Goal: Information Seeking & Learning: Check status

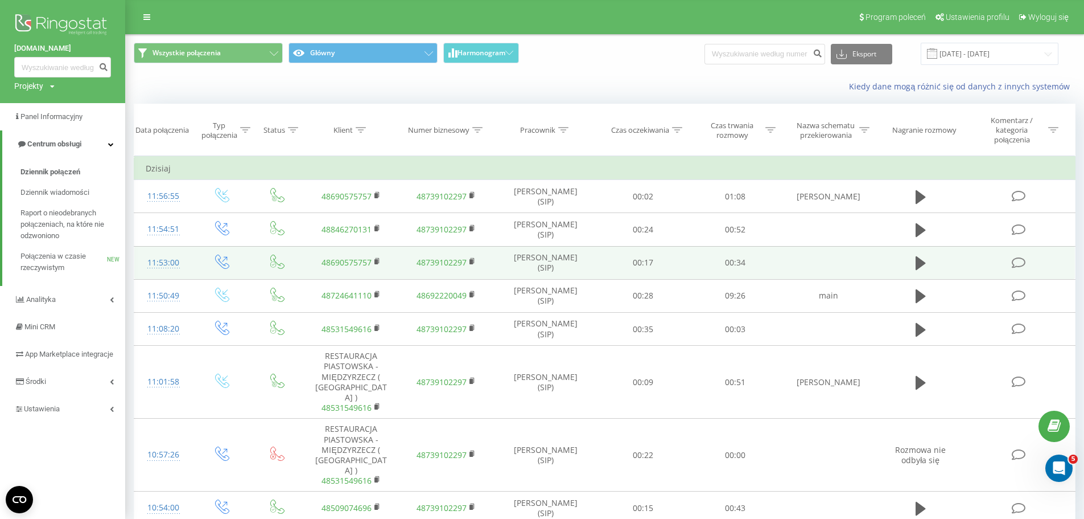
scroll to position [1147, 0]
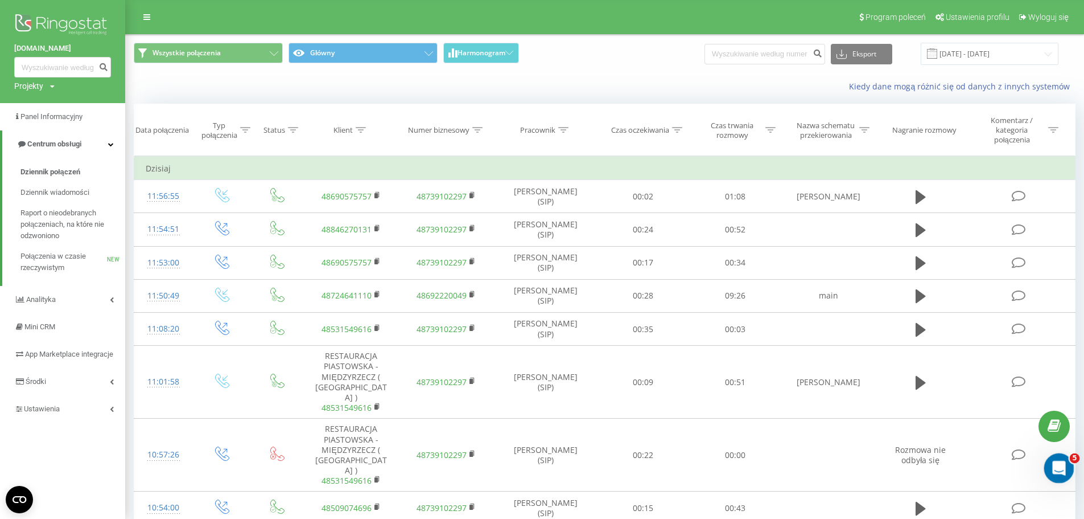
click at [1056, 461] on icon "Otwórz komunikator Intercom" at bounding box center [1058, 466] width 19 height 19
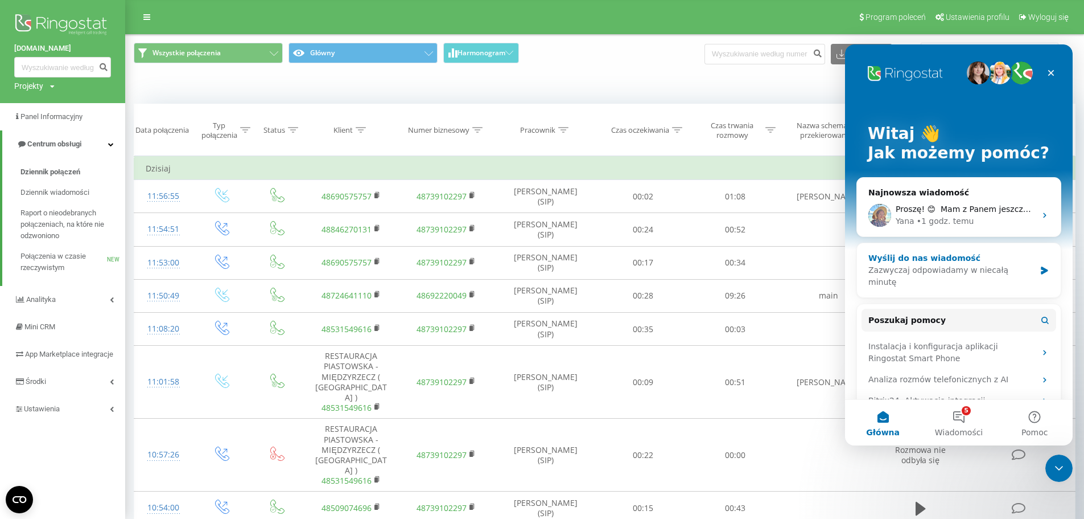
scroll to position [0, 0]
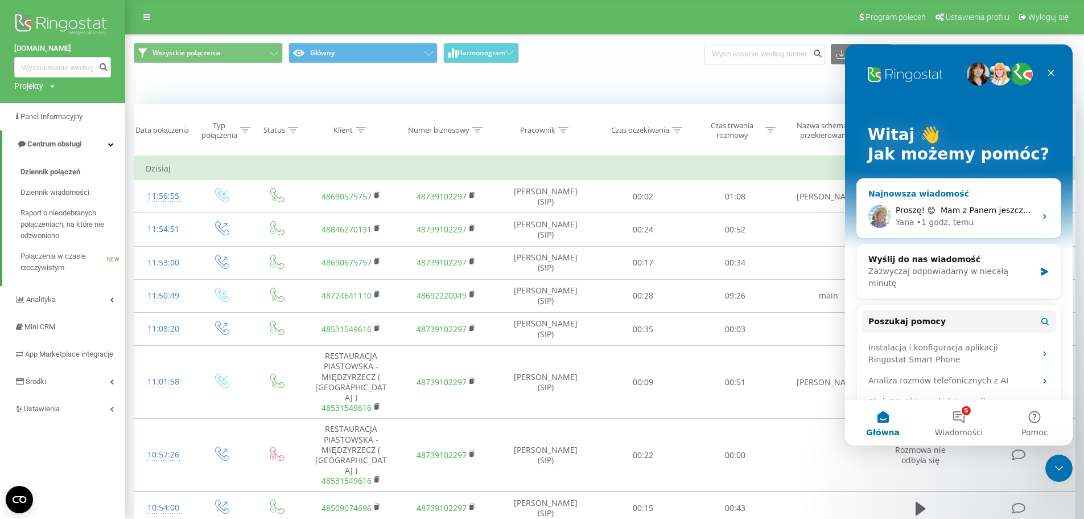
click at [960, 202] on div "Proszę! 😊 ​ Mam z Panem jeszcze 2 otwarte czaty dotyczące tematu, dlaczego [DAT…" at bounding box center [959, 216] width 204 height 42
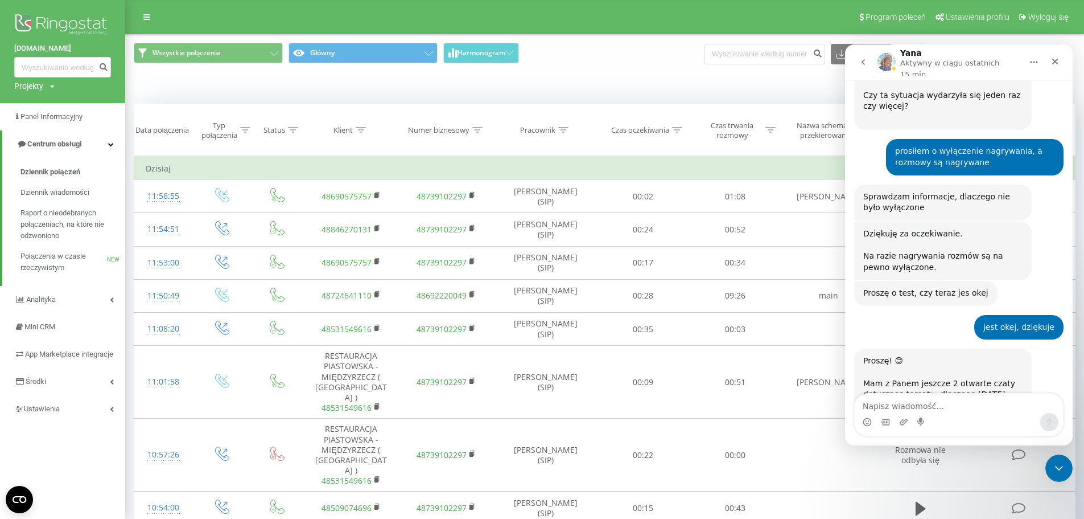
scroll to position [1412, 0]
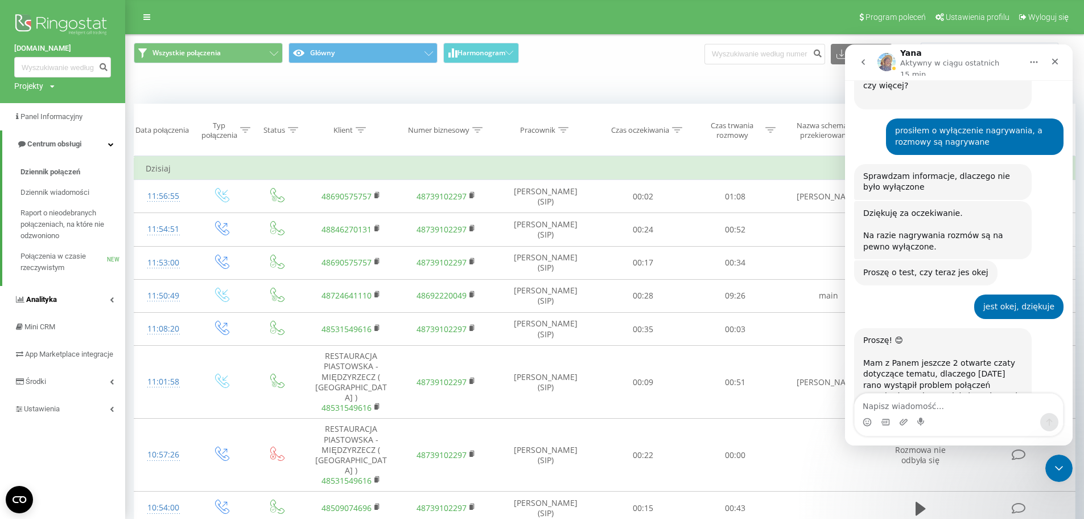
click at [112, 298] on icon at bounding box center [112, 300] width 4 height 6
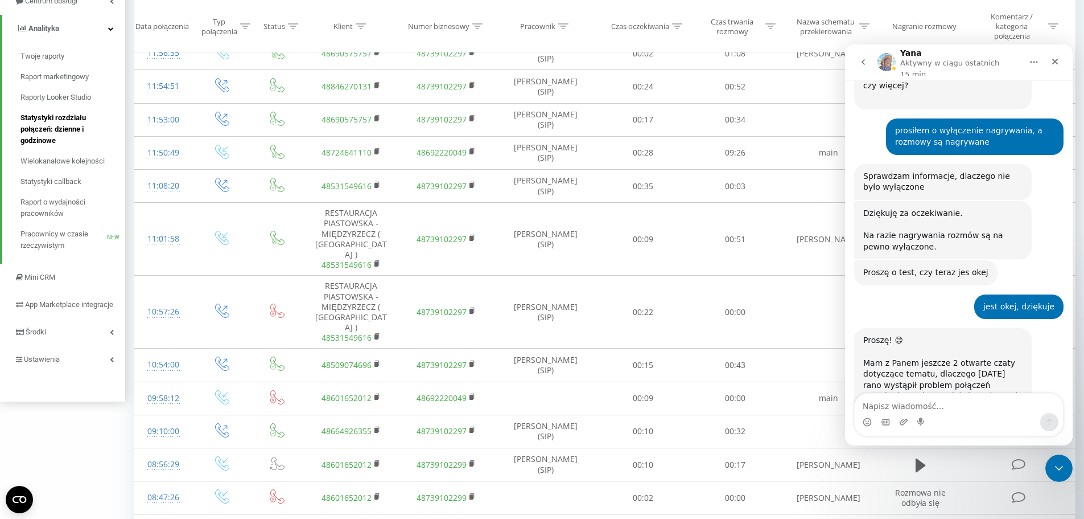
scroll to position [0, 0]
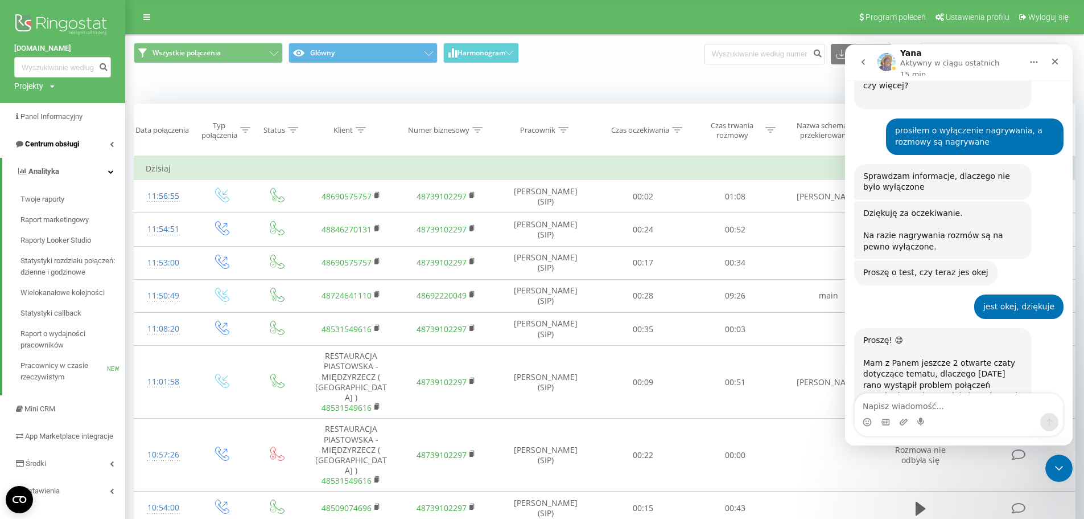
click at [112, 145] on icon at bounding box center [112, 144] width 4 height 6
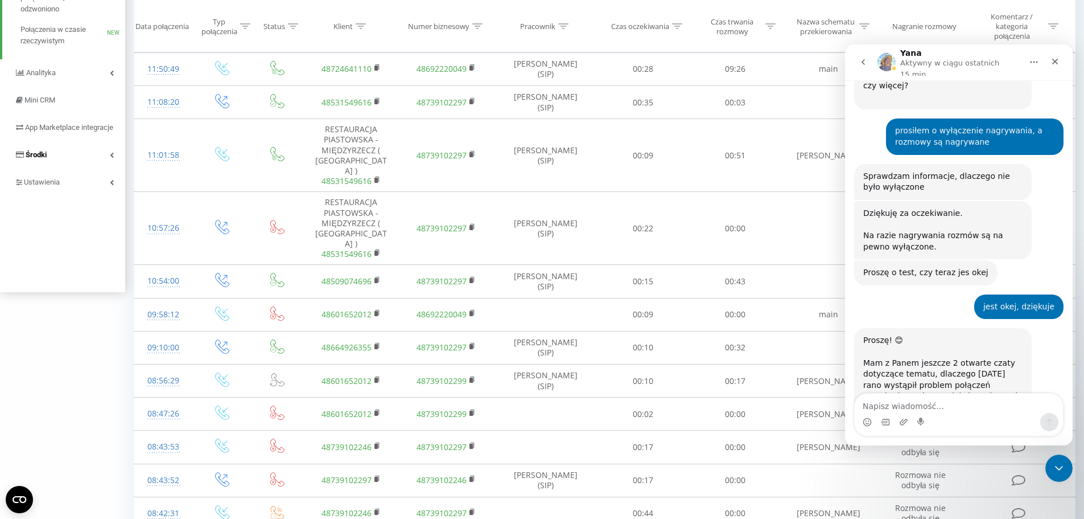
scroll to position [228, 0]
click at [111, 72] on icon at bounding box center [112, 72] width 4 height 6
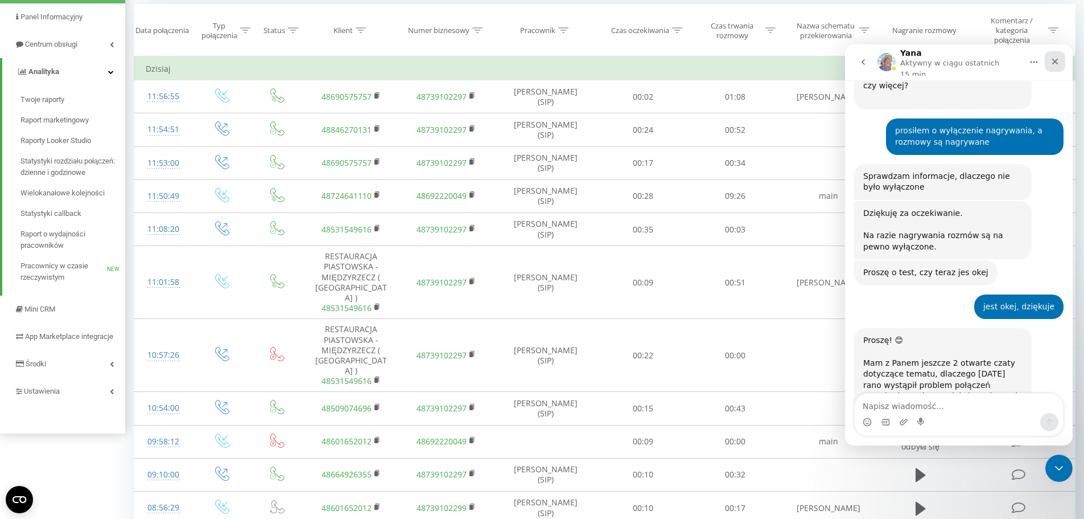
drag, startPoint x: 1057, startPoint y: 62, endPoint x: 1897, endPoint y: 109, distance: 841.0
click at [1057, 62] on icon "Zamknij" at bounding box center [1055, 61] width 9 height 9
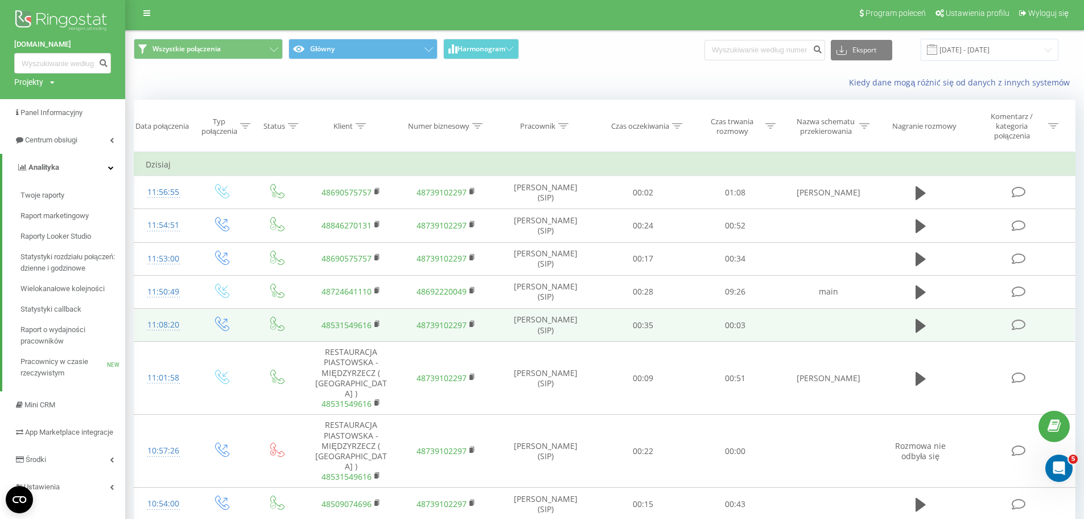
scroll to position [0, 0]
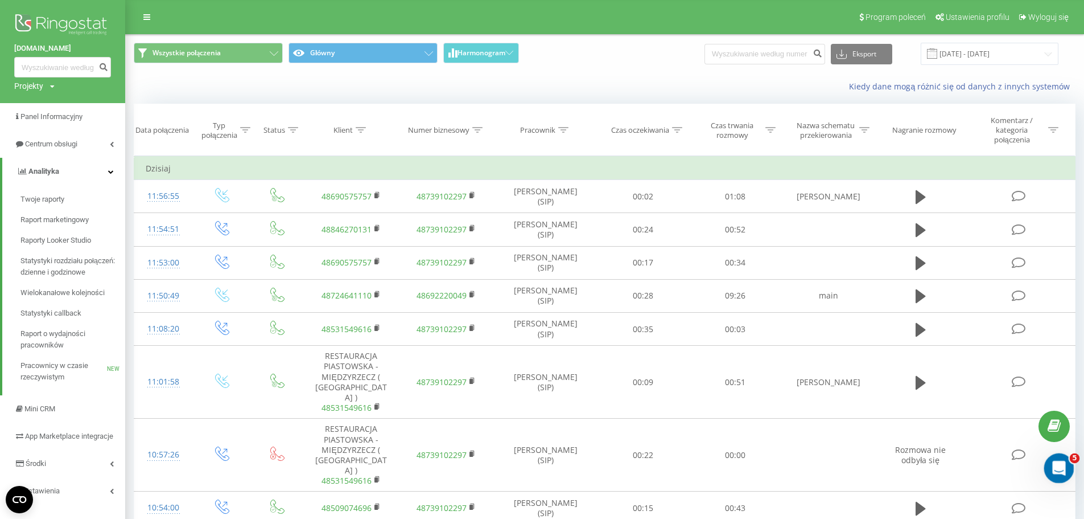
click at [1062, 465] on icon "Otwórz komunikator Intercom" at bounding box center [1058, 466] width 19 height 19
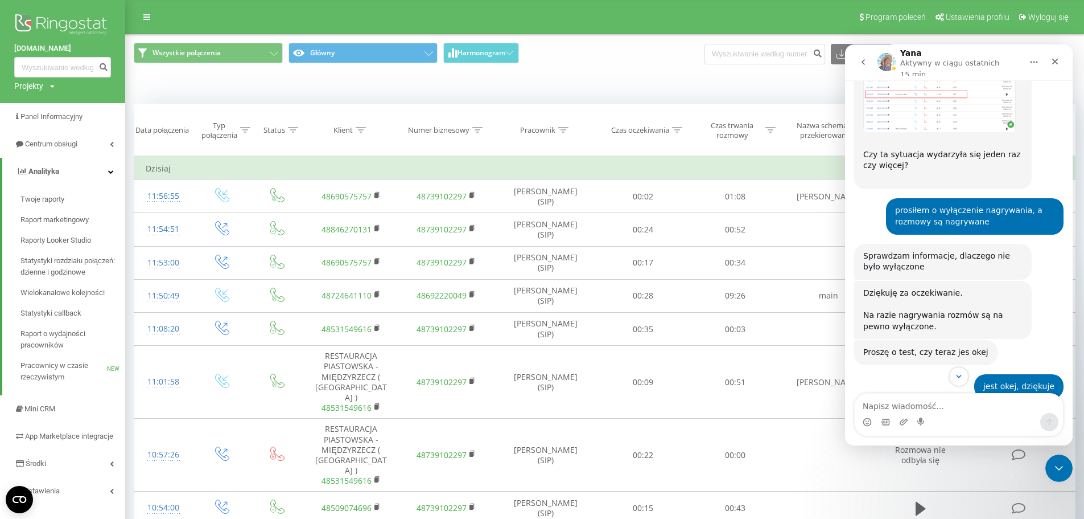
scroll to position [1412, 0]
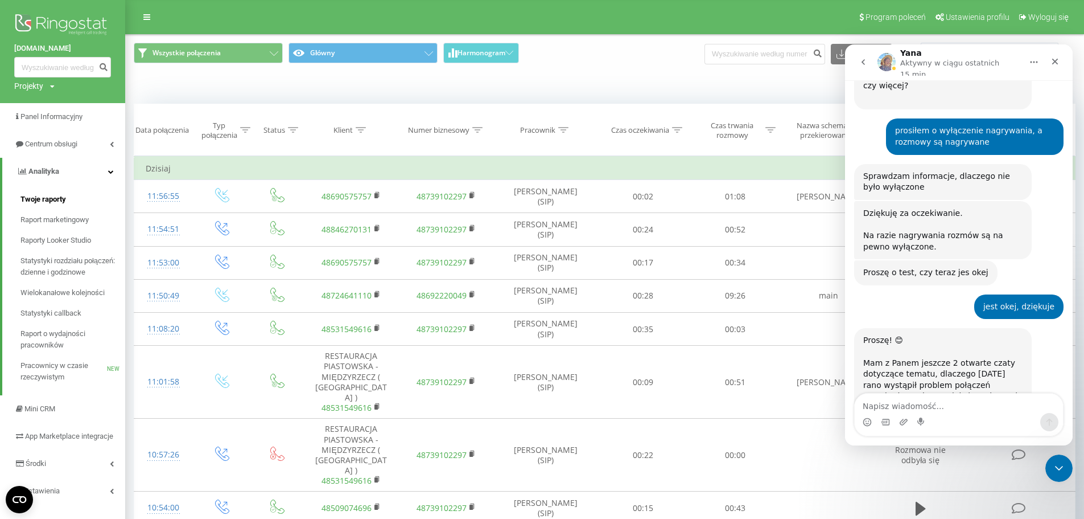
click at [49, 200] on span "Twoje raporty" at bounding box center [43, 199] width 46 height 11
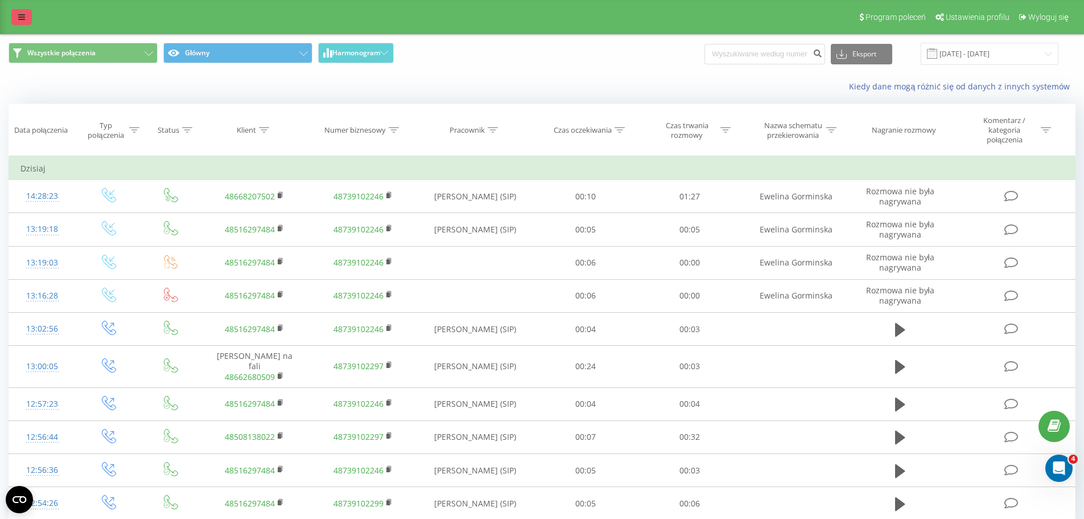
click at [16, 18] on link at bounding box center [21, 17] width 20 height 16
